Goal: Information Seeking & Learning: Learn about a topic

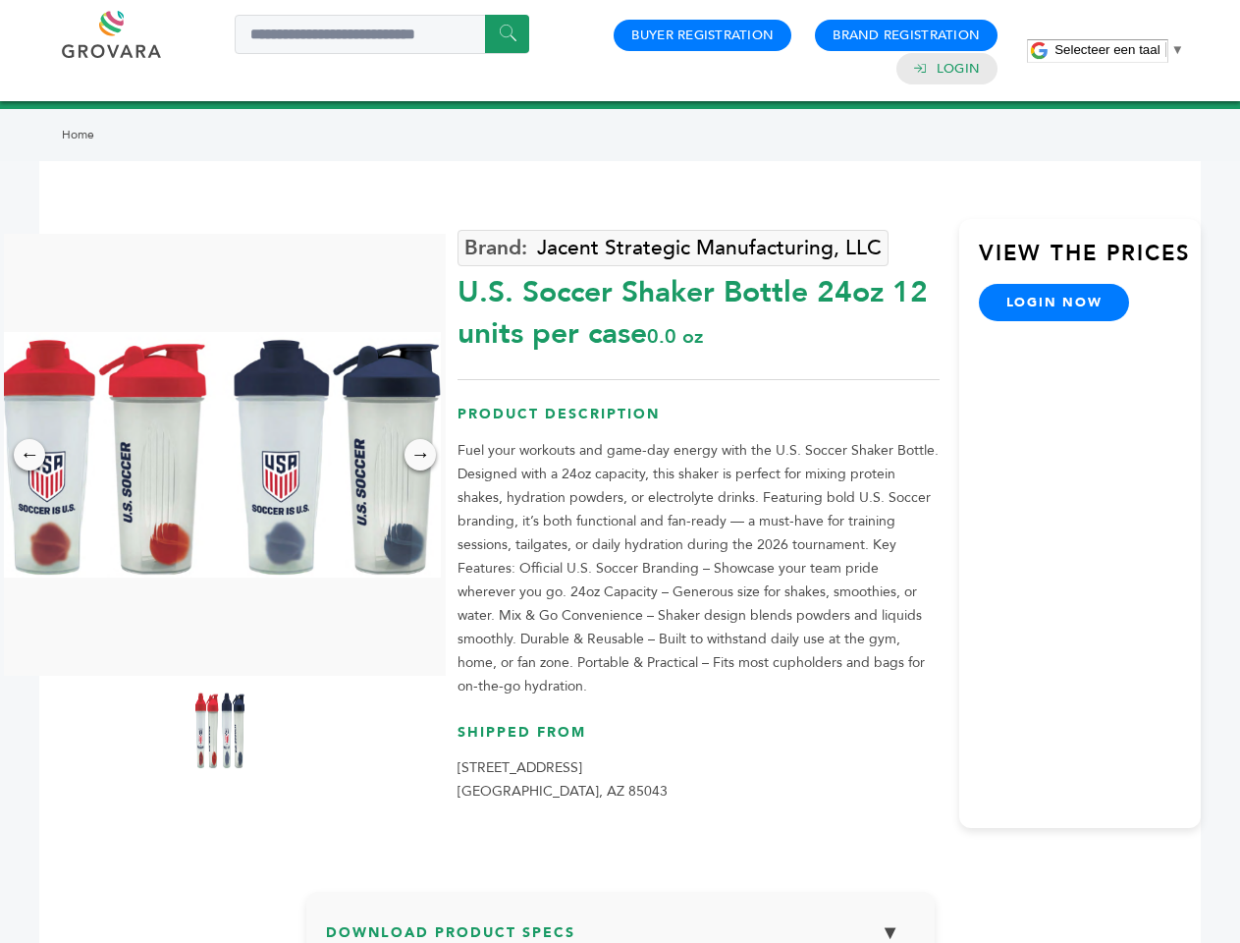
click at [1119, 49] on span "Selecteer een taal" at bounding box center [1107, 49] width 105 height 15
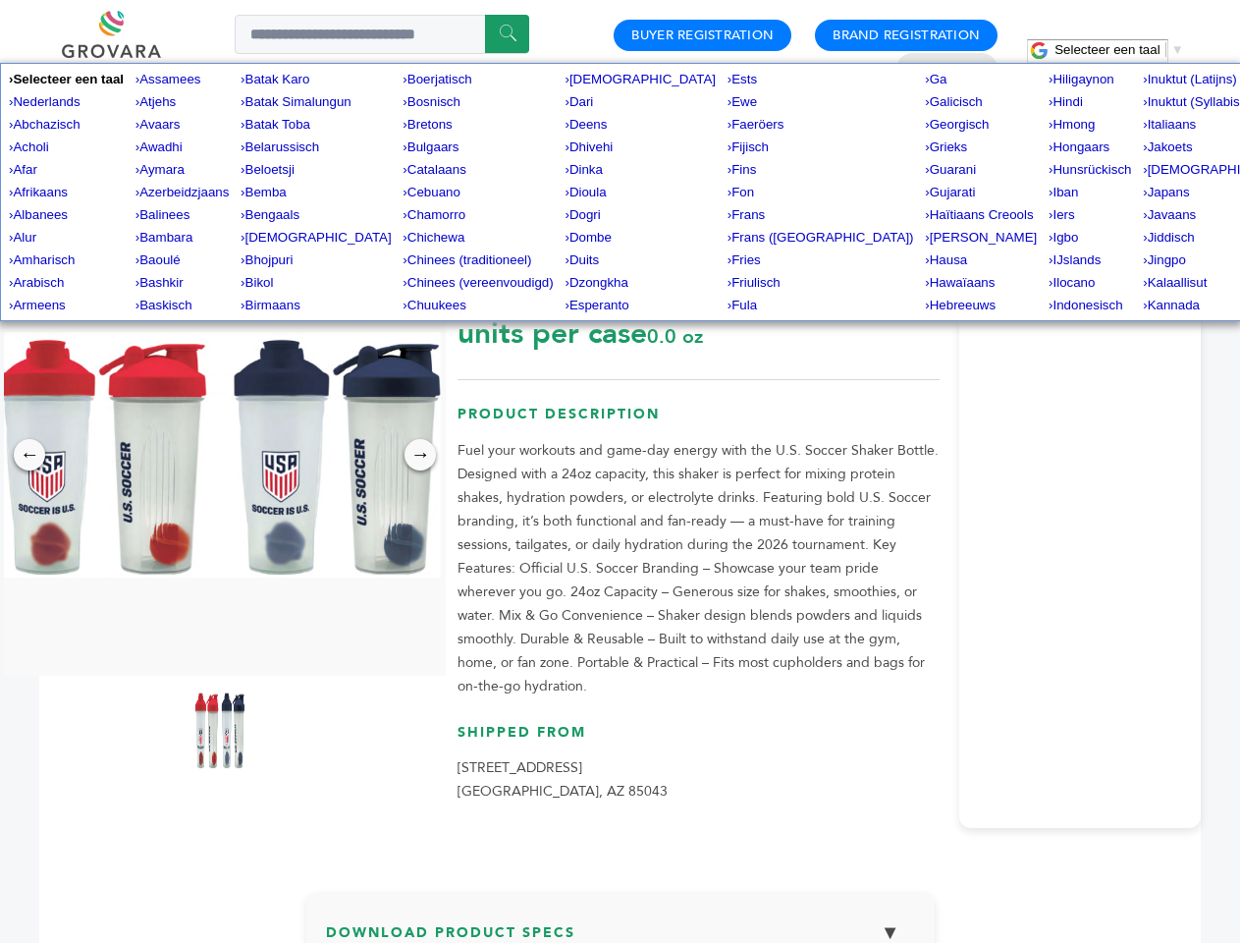
click at [220, 455] on img at bounding box center [220, 454] width 442 height 245
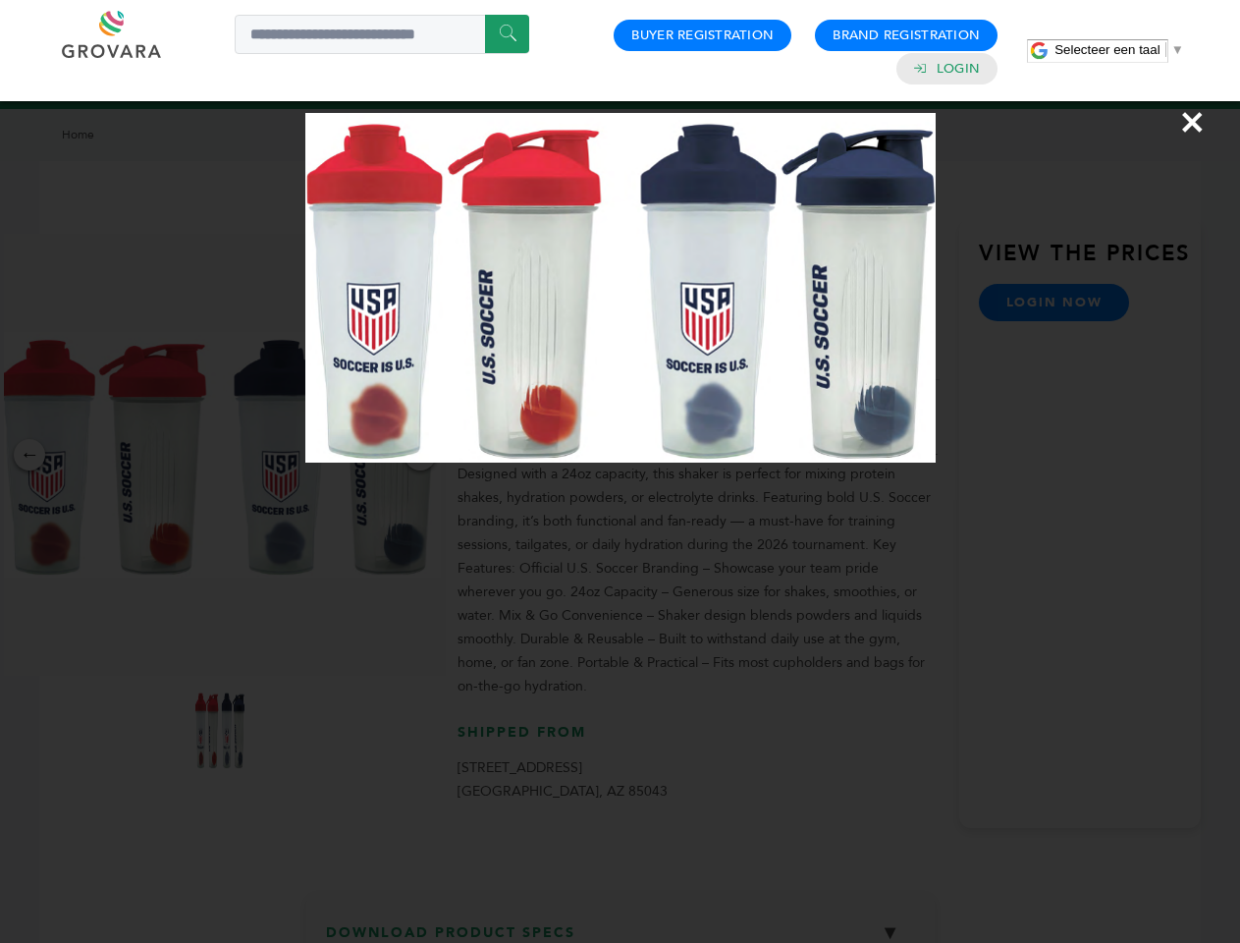
click at [29, 455] on div "×" at bounding box center [620, 471] width 1240 height 943
click at [420, 455] on div "→" at bounding box center [420, 454] width 31 height 31
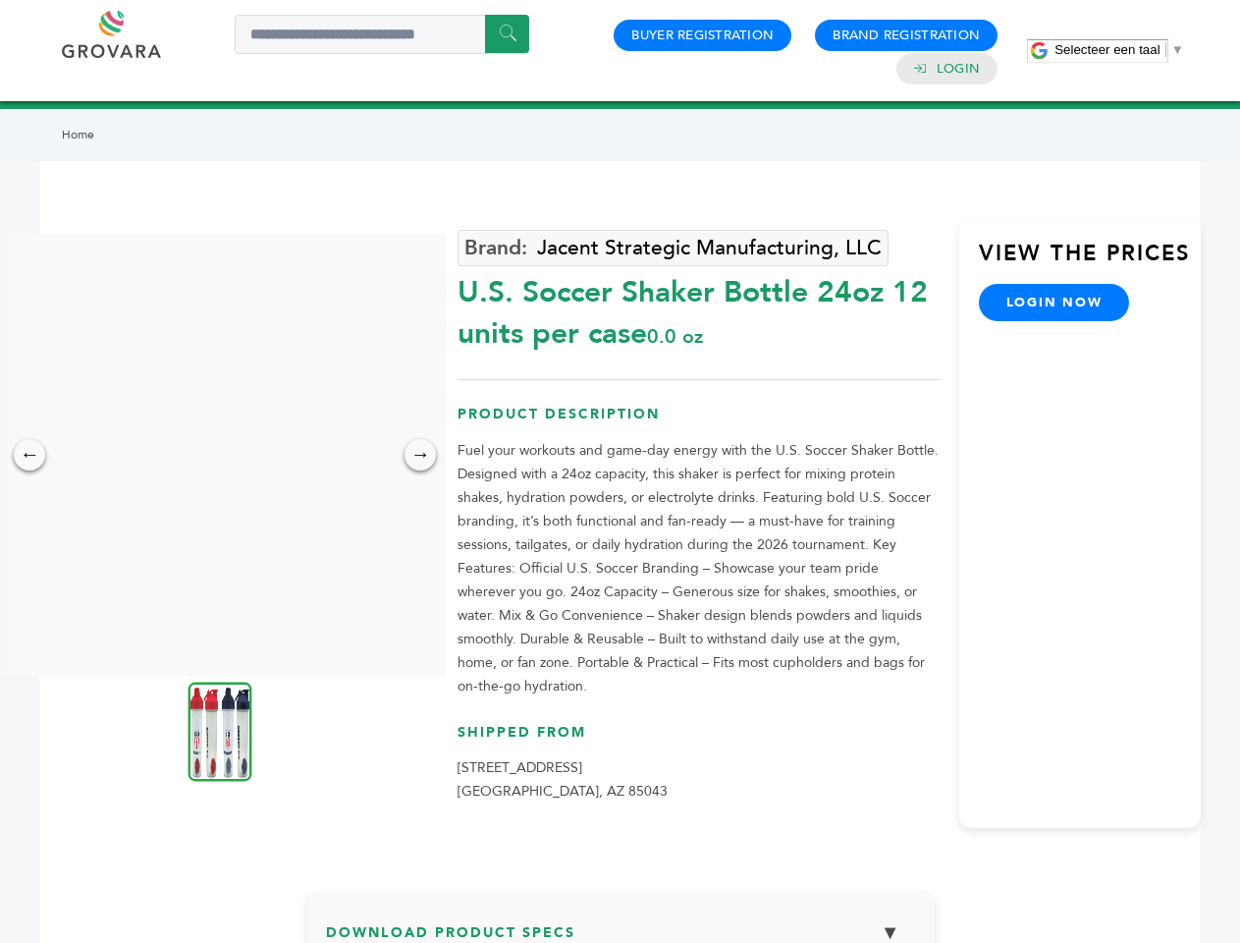
click at [220, 730] on img at bounding box center [221, 730] width 64 height 99
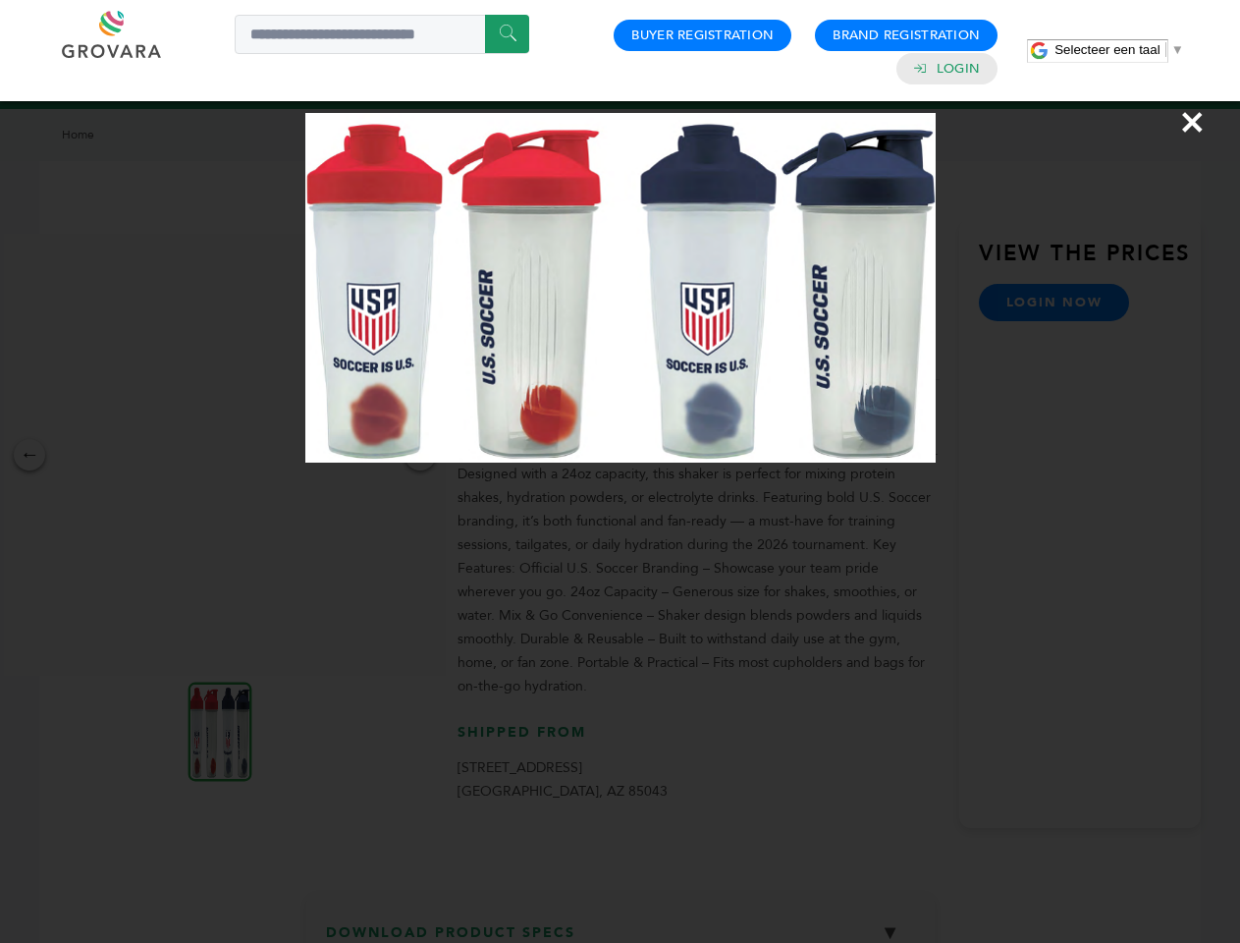
click at [621, 927] on div "×" at bounding box center [620, 471] width 1240 height 943
